Goal: Information Seeking & Learning: Learn about a topic

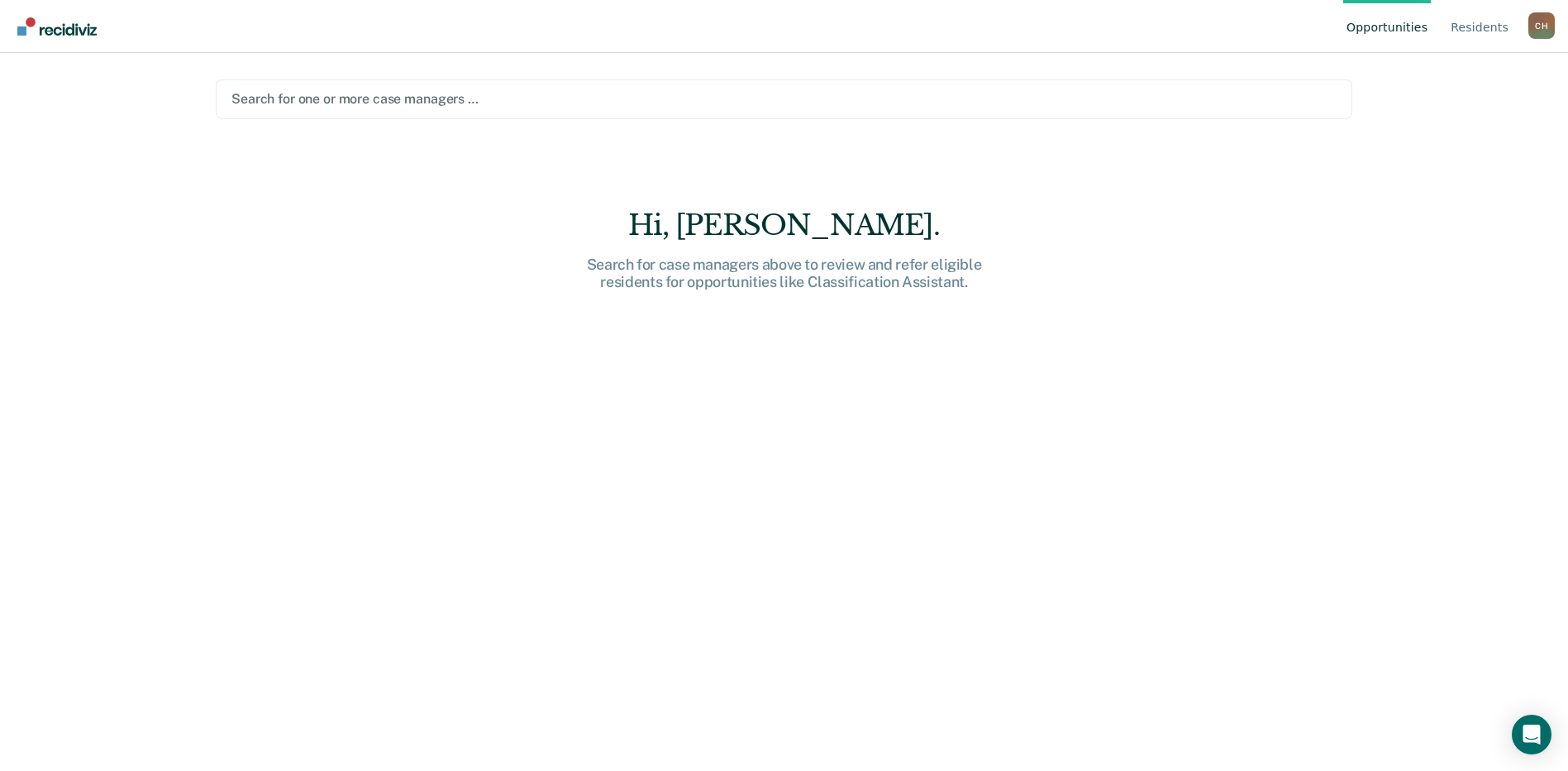
click at [541, 108] on div "Search for one or more case managers …" at bounding box center [784, 98] width 1109 height 22
type input "a"
click at [1480, 25] on link "Resident s" at bounding box center [1480, 27] width 65 height 53
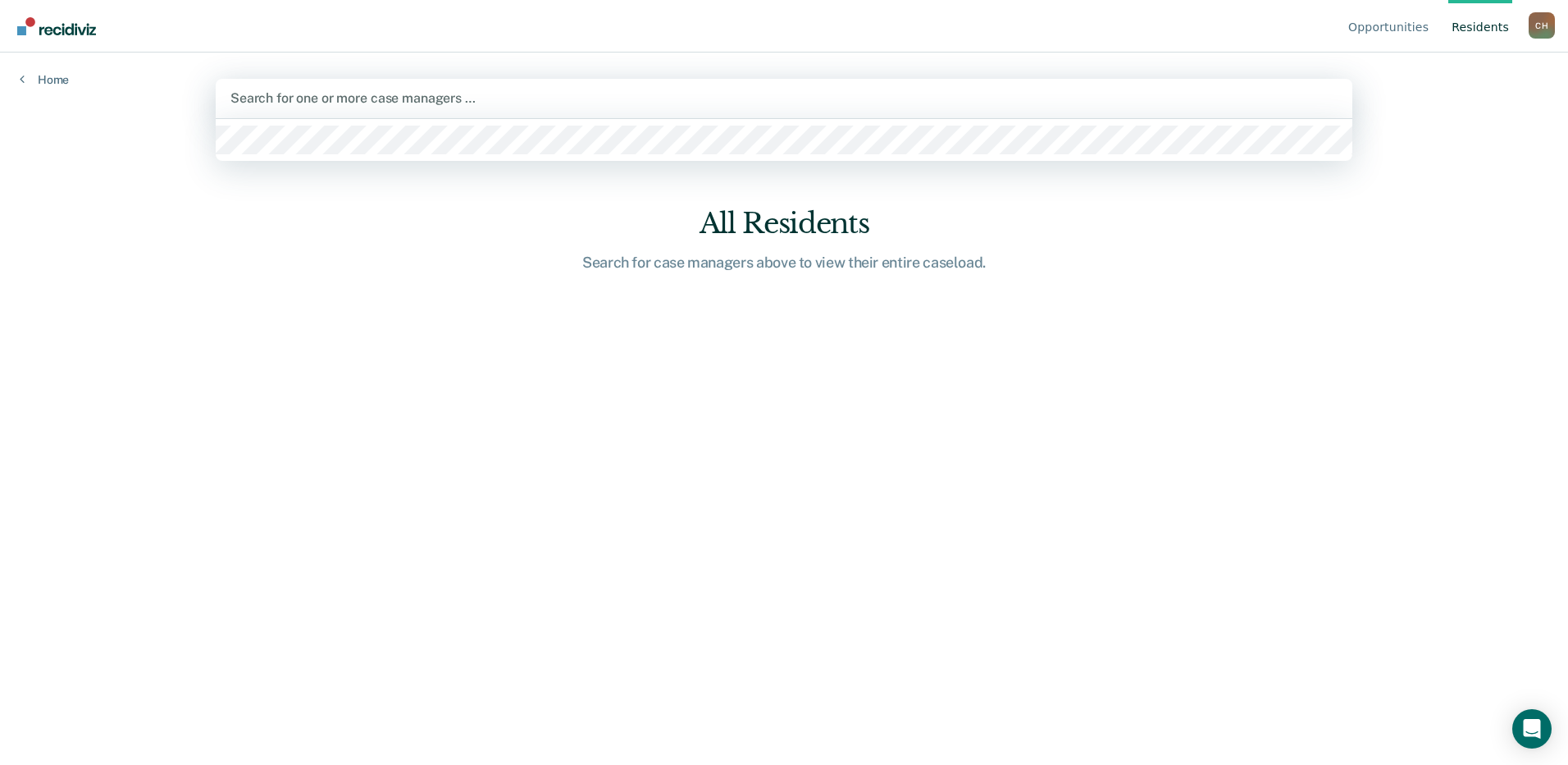
click at [852, 87] on div "Search for one or more case managers …" at bounding box center [784, 97] width 1111 height 22
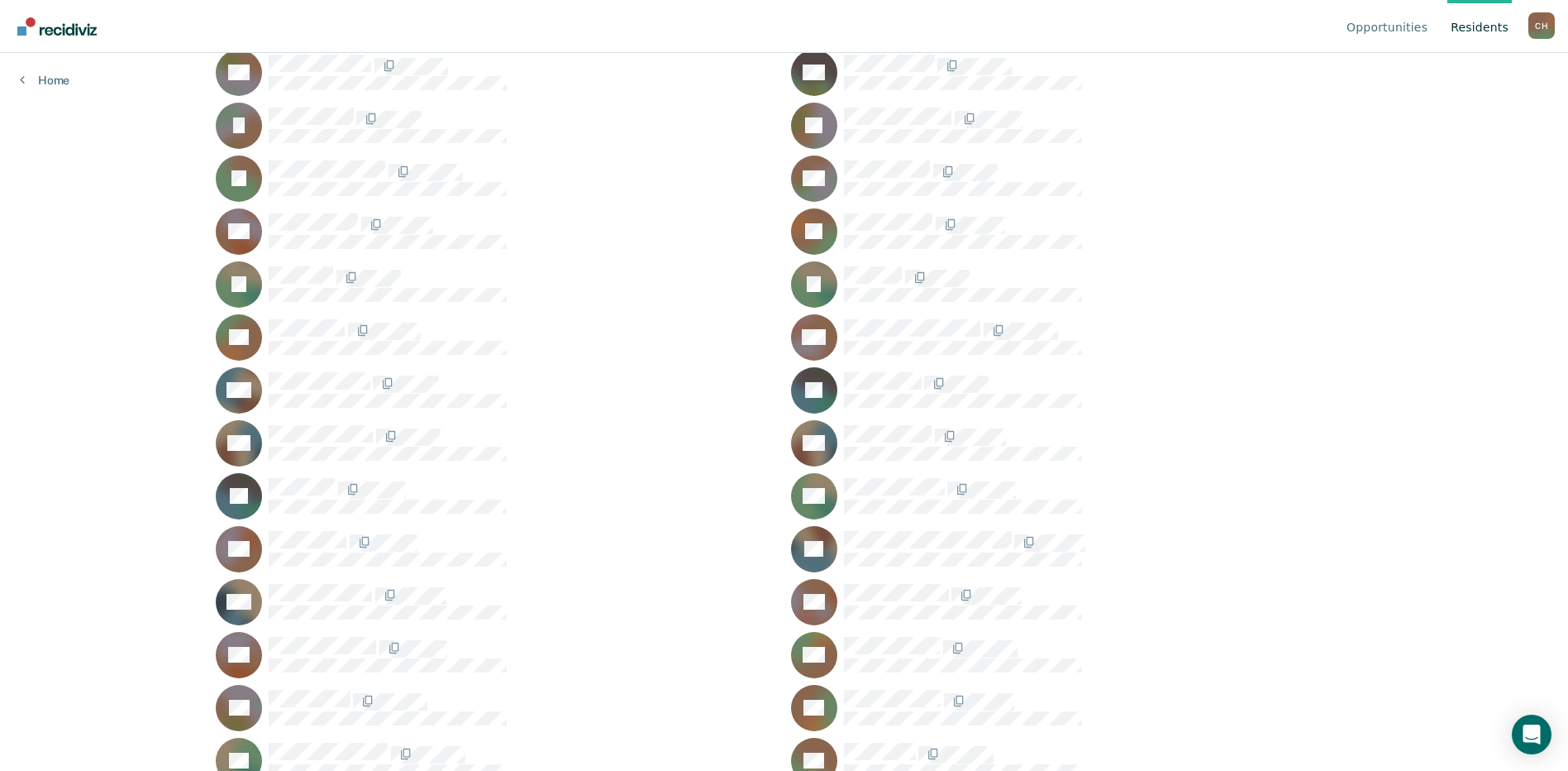
scroll to position [1004, 0]
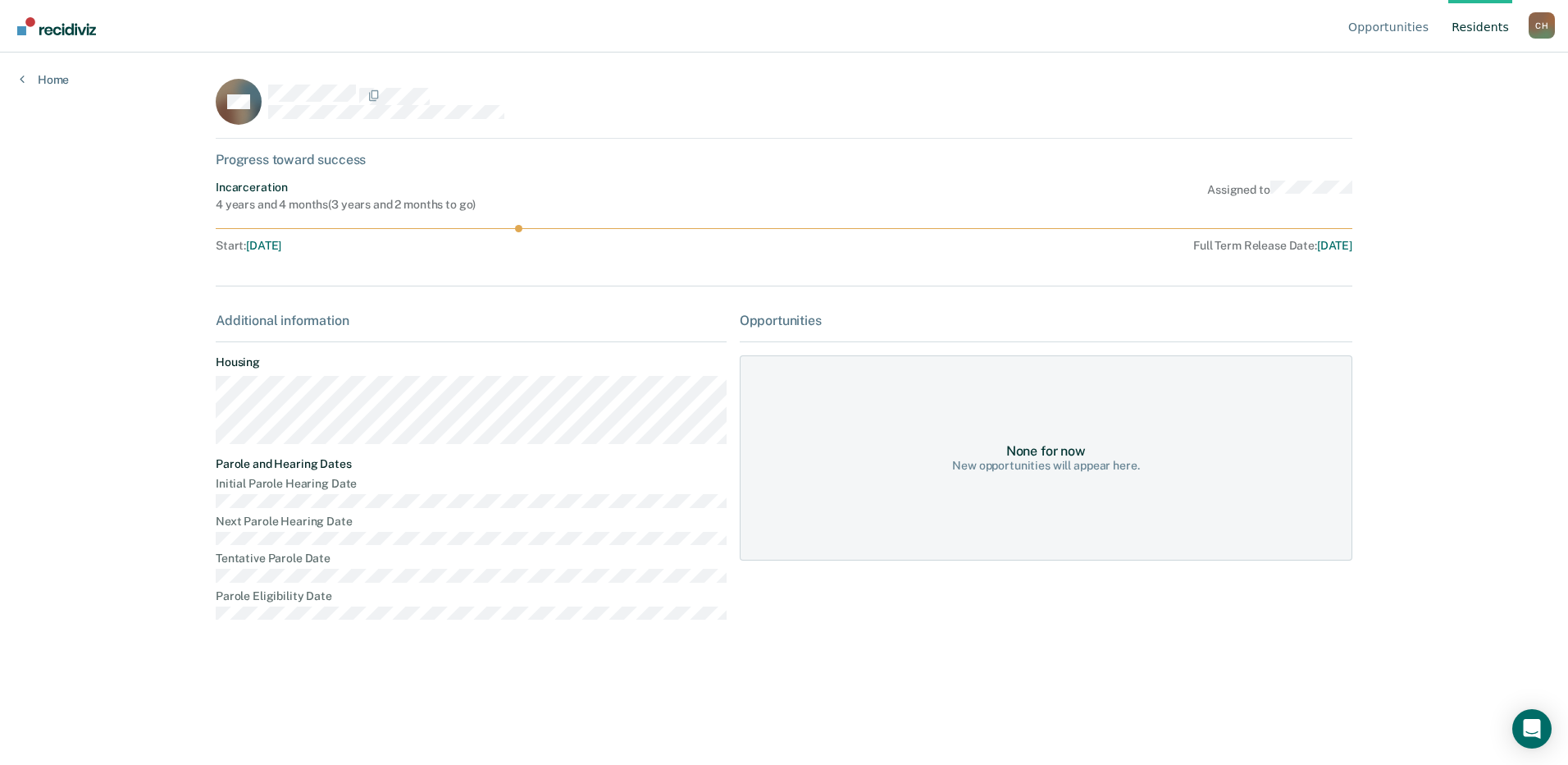
click at [311, 322] on div "Additional information" at bounding box center [471, 320] width 511 height 16
click at [47, 88] on div "Opportunities Resident s [PERSON_NAME], [PERSON_NAME] Profile How it works Log …" at bounding box center [784, 382] width 1568 height 765
click at [47, 84] on link "Home" at bounding box center [44, 80] width 49 height 15
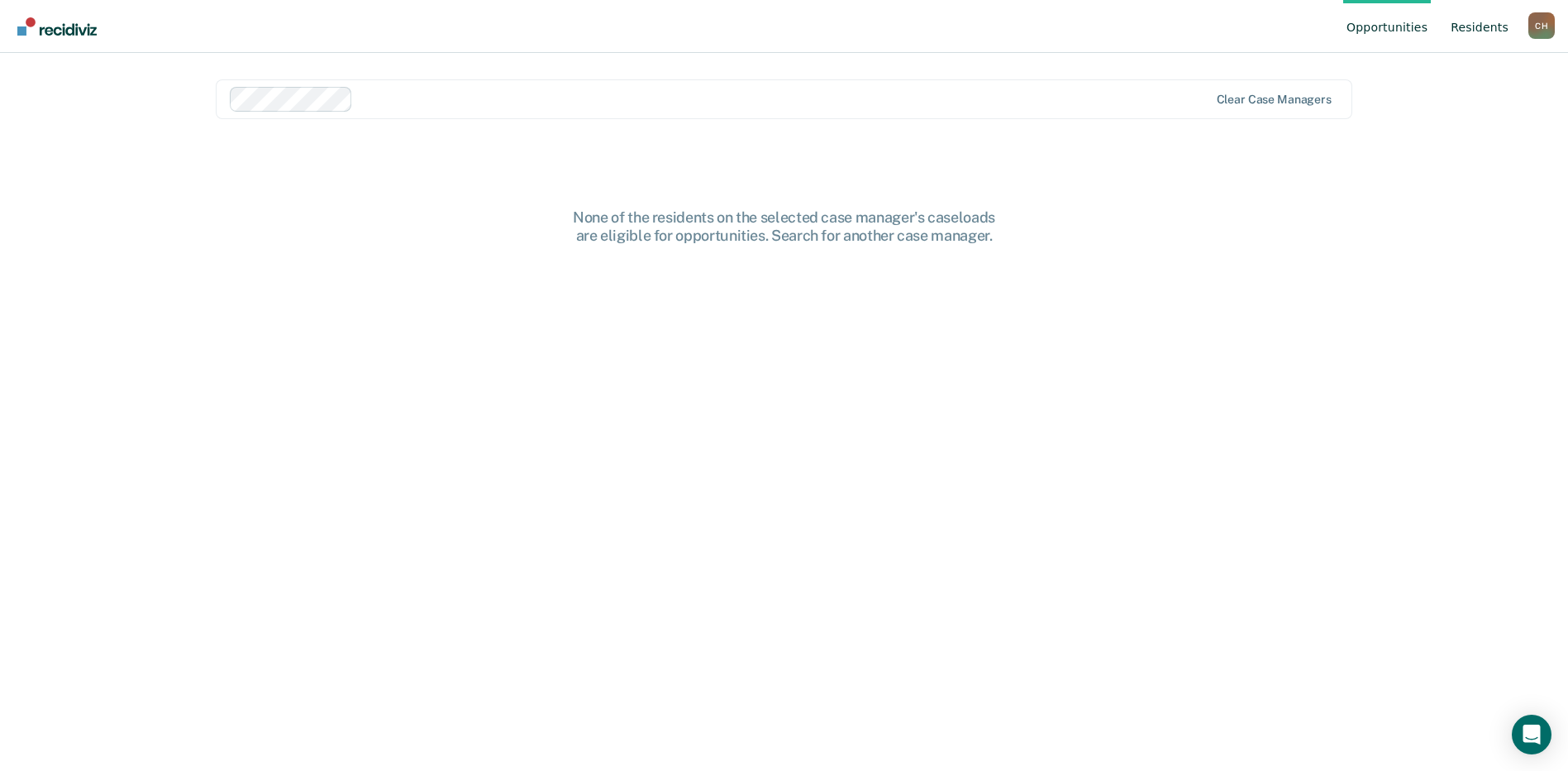
click at [1480, 37] on link "Resident s" at bounding box center [1480, 27] width 65 height 53
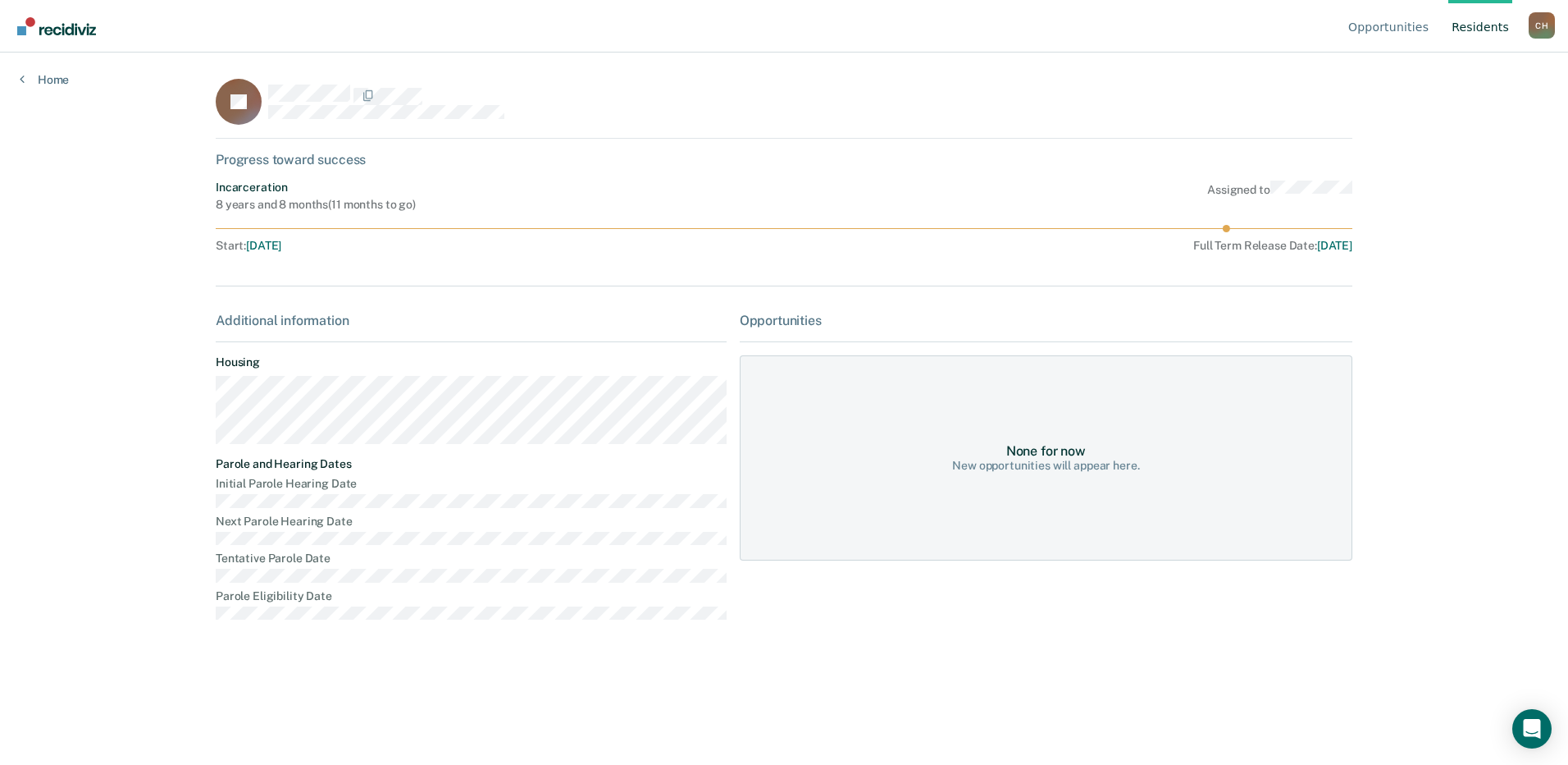
drag, startPoint x: 857, startPoint y: 487, endPoint x: 918, endPoint y: 446, distance: 73.5
click at [860, 487] on div "None for now New opportunities will appear here." at bounding box center [1046, 458] width 612 height 205
click at [1259, 191] on div "Assigned to" at bounding box center [1280, 196] width 145 height 31
click at [1503, 20] on link "Resident s" at bounding box center [1481, 26] width 64 height 53
